Goal: Navigation & Orientation: Find specific page/section

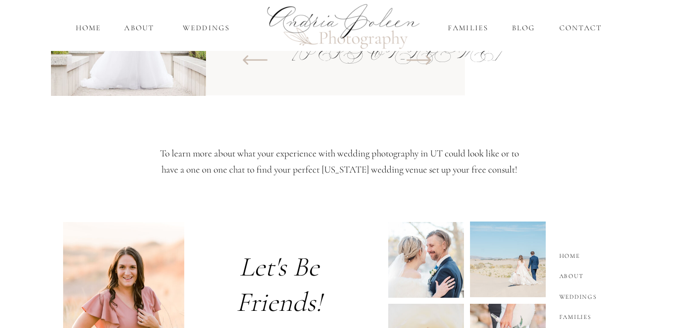
scroll to position [1428, 0]
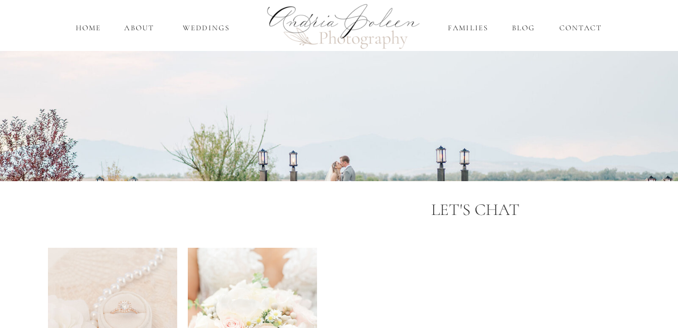
scroll to position [53, 0]
